Goal: Information Seeking & Learning: Learn about a topic

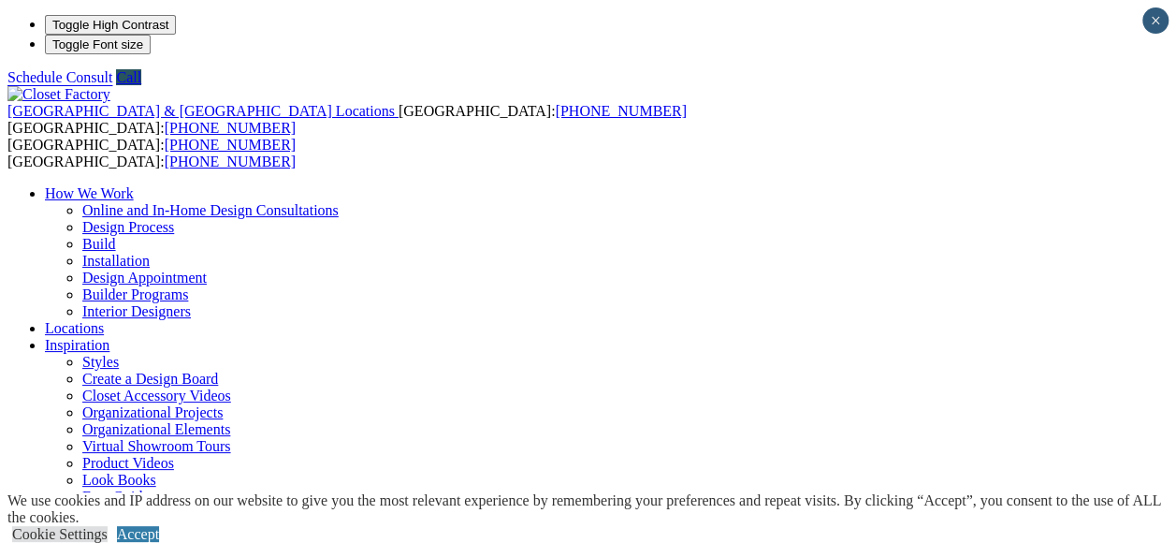
click at [856, 185] on ul "How We Work Online and In-Home Design Consultations Design Process Build Instal…" at bounding box center [587, 446] width 1161 height 522
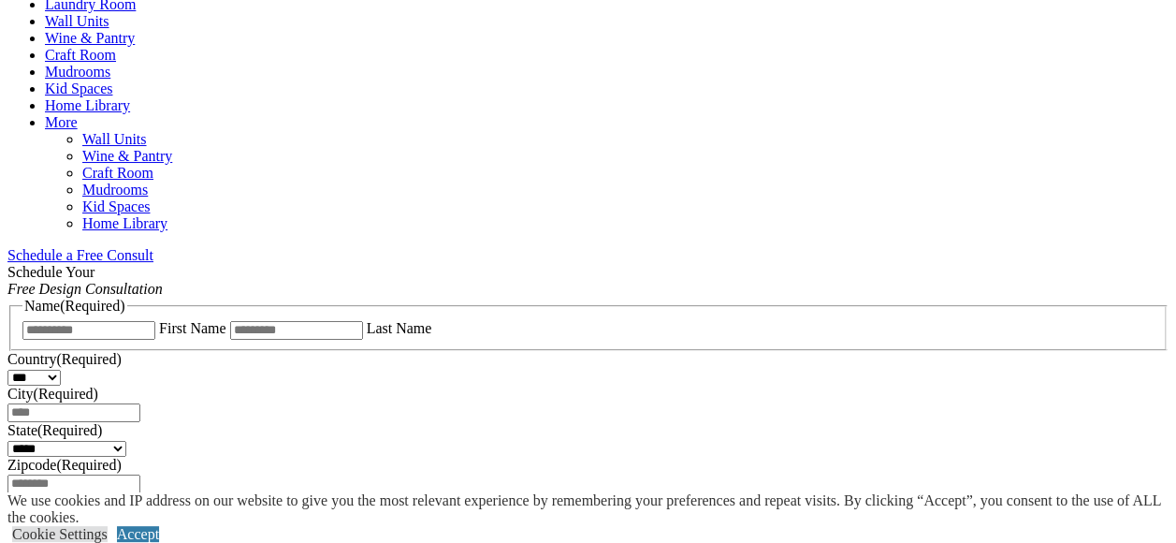
scroll to position [1029, 0]
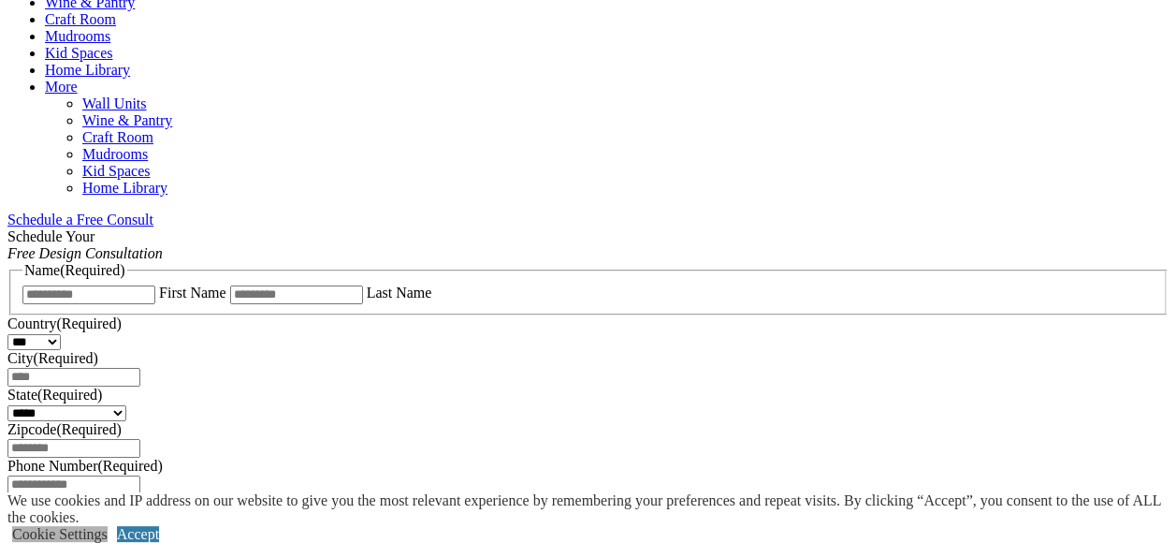
click at [108, 526] on link "Cookie Settings" at bounding box center [59, 534] width 95 height 16
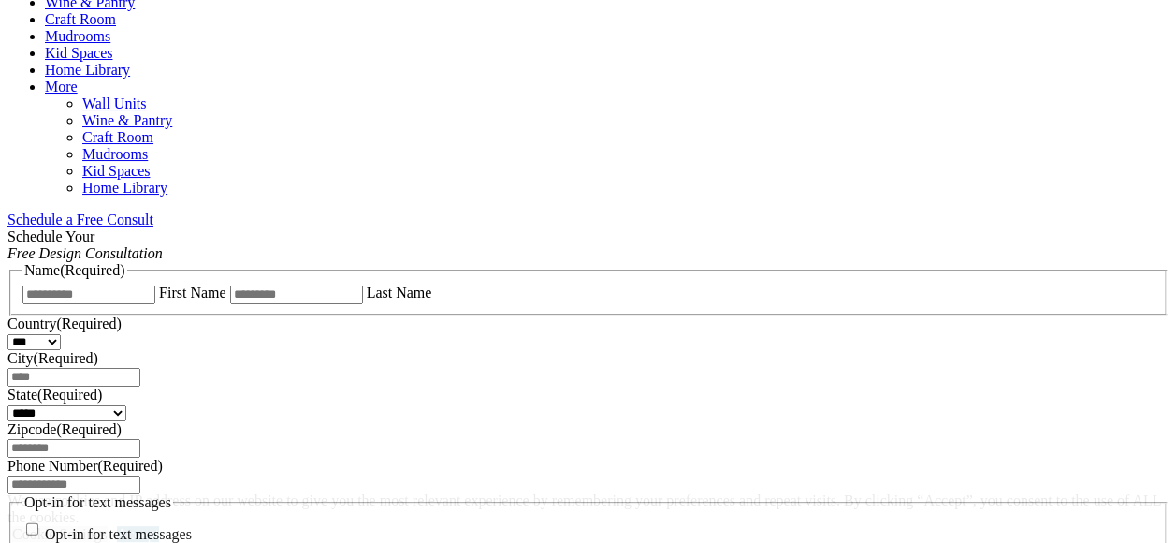
drag, startPoint x: 1040, startPoint y: 144, endPoint x: 917, endPoint y: 148, distance: 122.6
click at [917, 228] on div "**********" at bounding box center [587, 462] width 1161 height 469
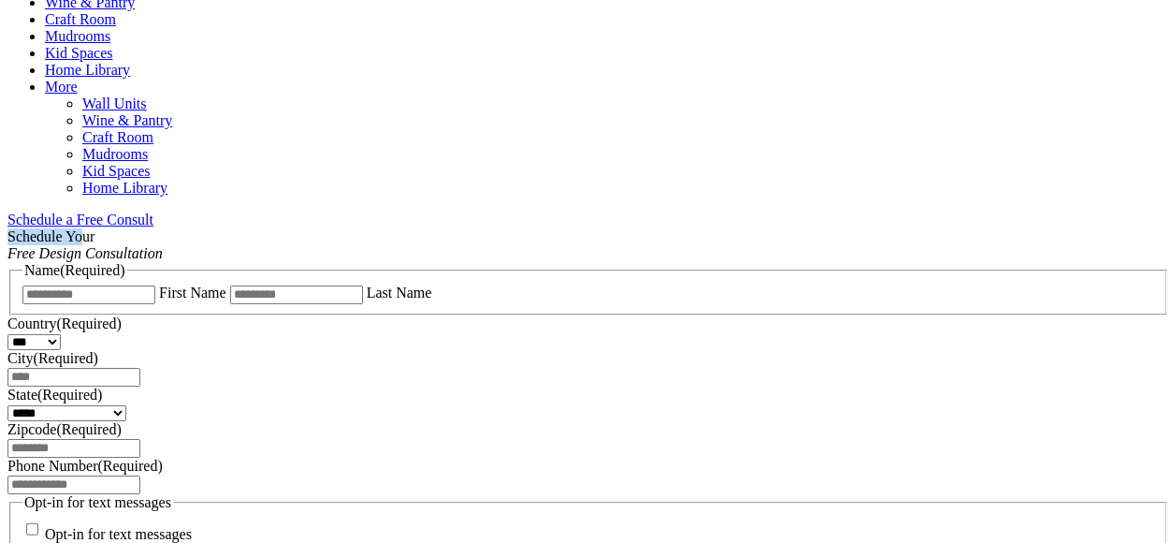
click at [153, 211] on span "Schedule a Free Consult (opens a dropdown menu)" at bounding box center [153, 219] width 0 height 16
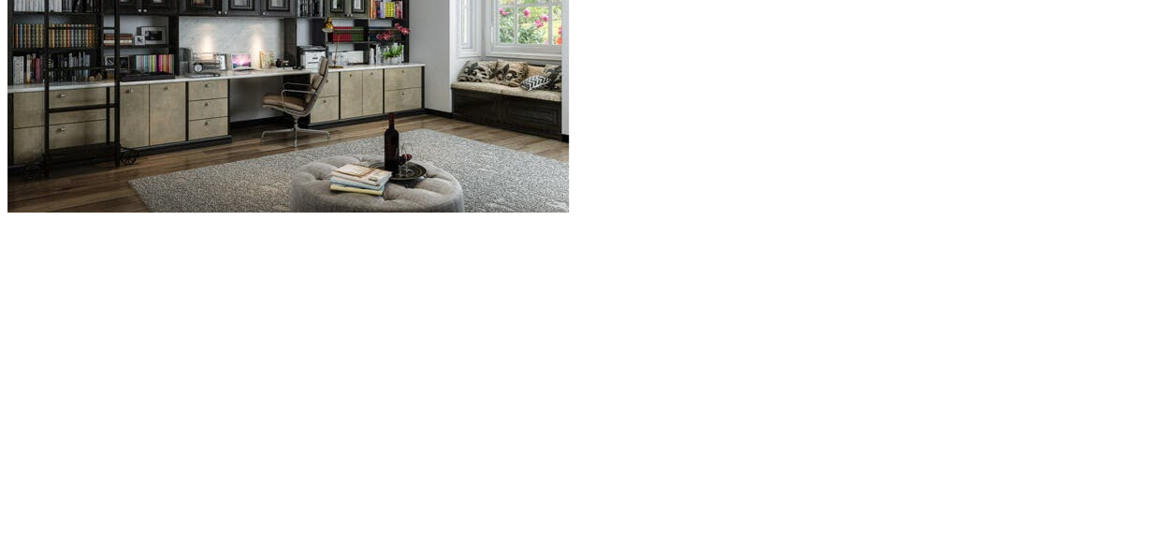
scroll to position [1778, 0]
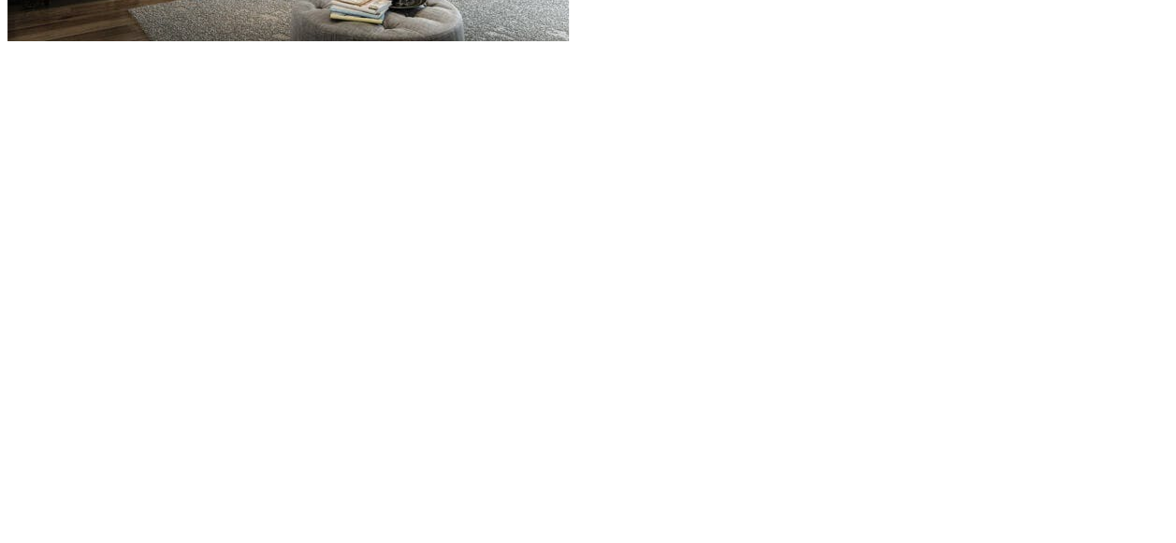
scroll to position [2152, 0]
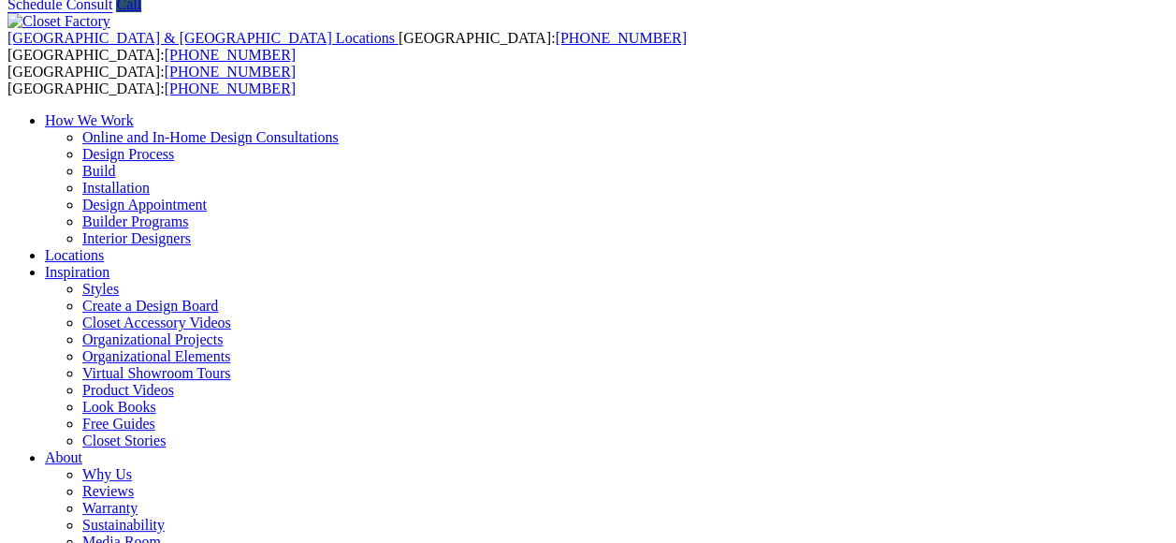
scroll to position [0, 0]
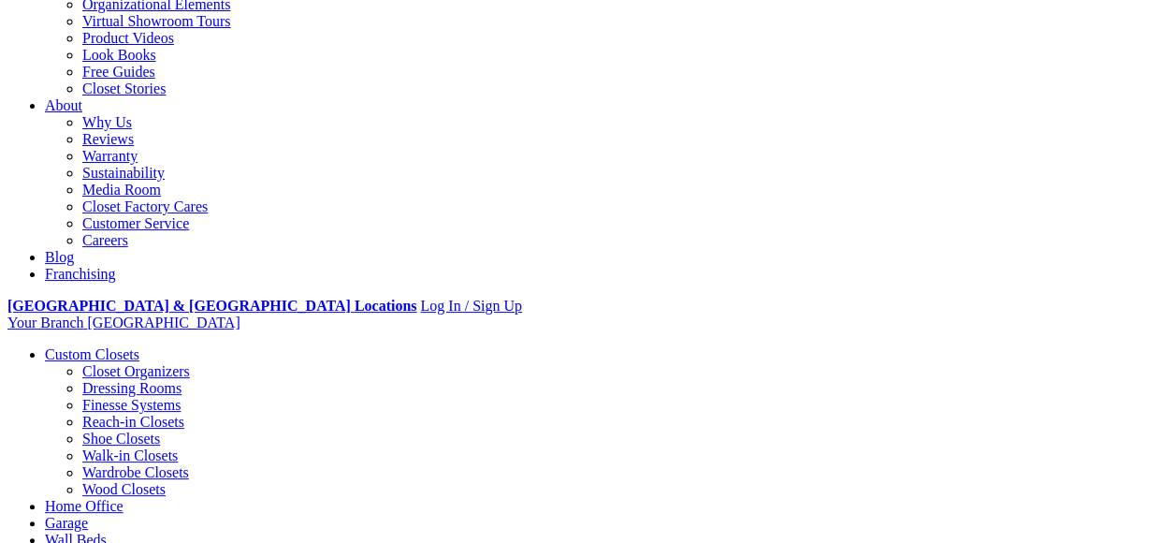
scroll to position [468, 0]
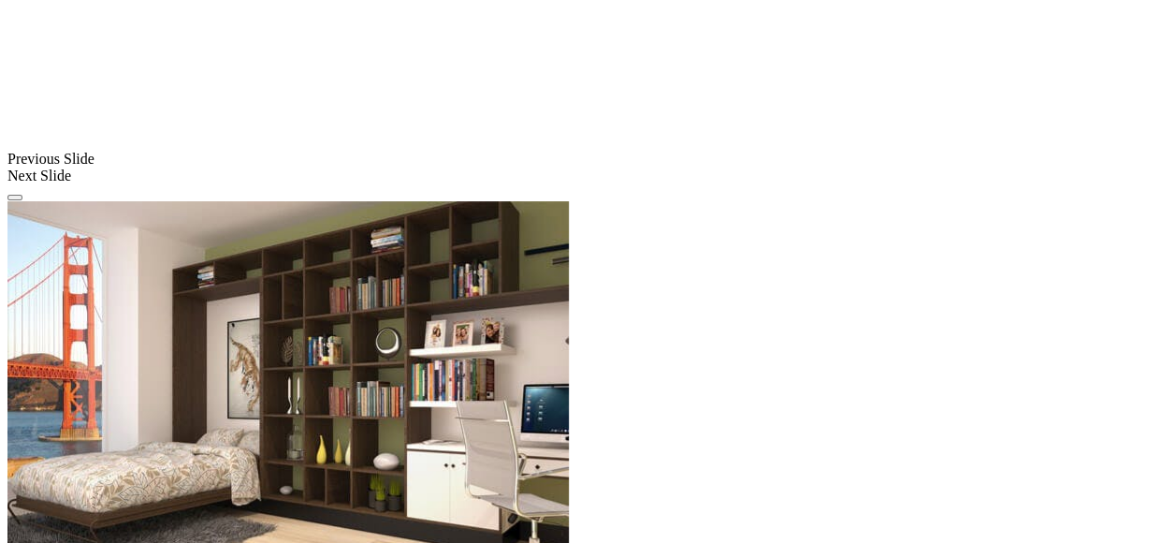
scroll to position [1772, 0]
